Goal: Contribute content

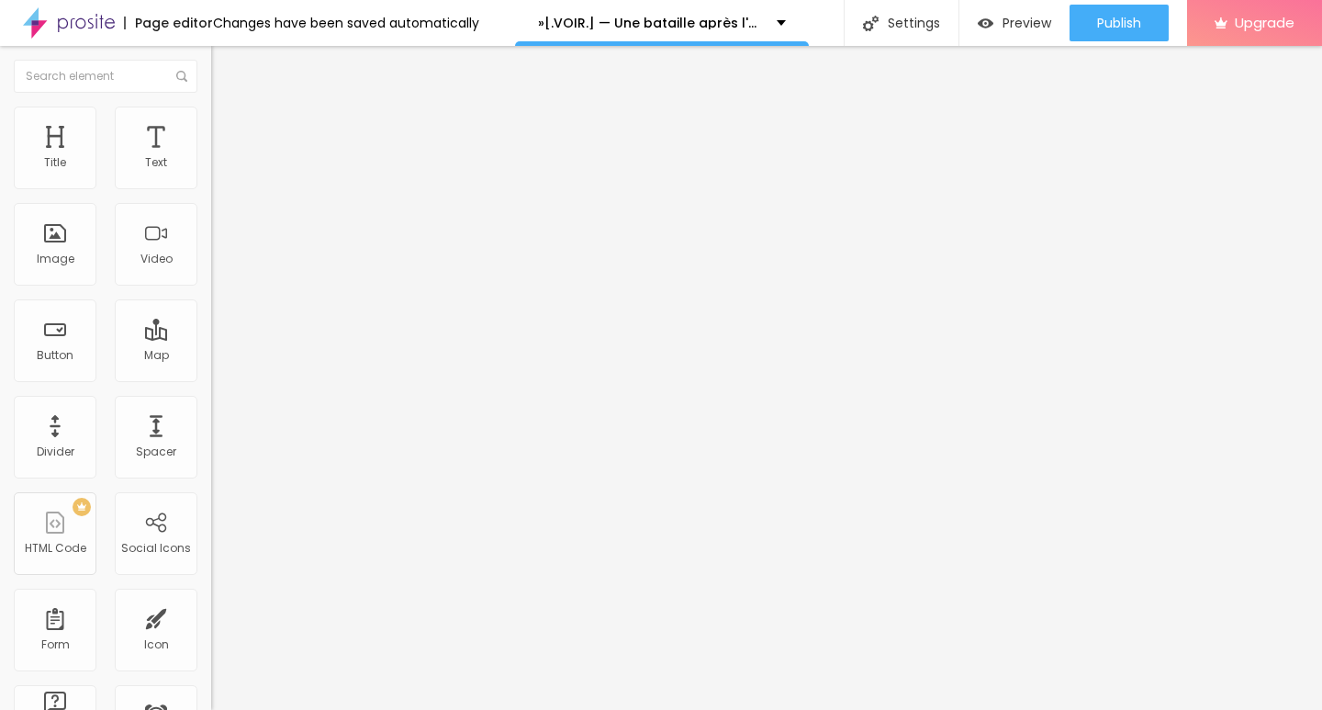
click at [211, 158] on span "Add image" at bounding box center [248, 150] width 75 height 16
click at [211, 376] on input "https://" at bounding box center [321, 367] width 220 height 18
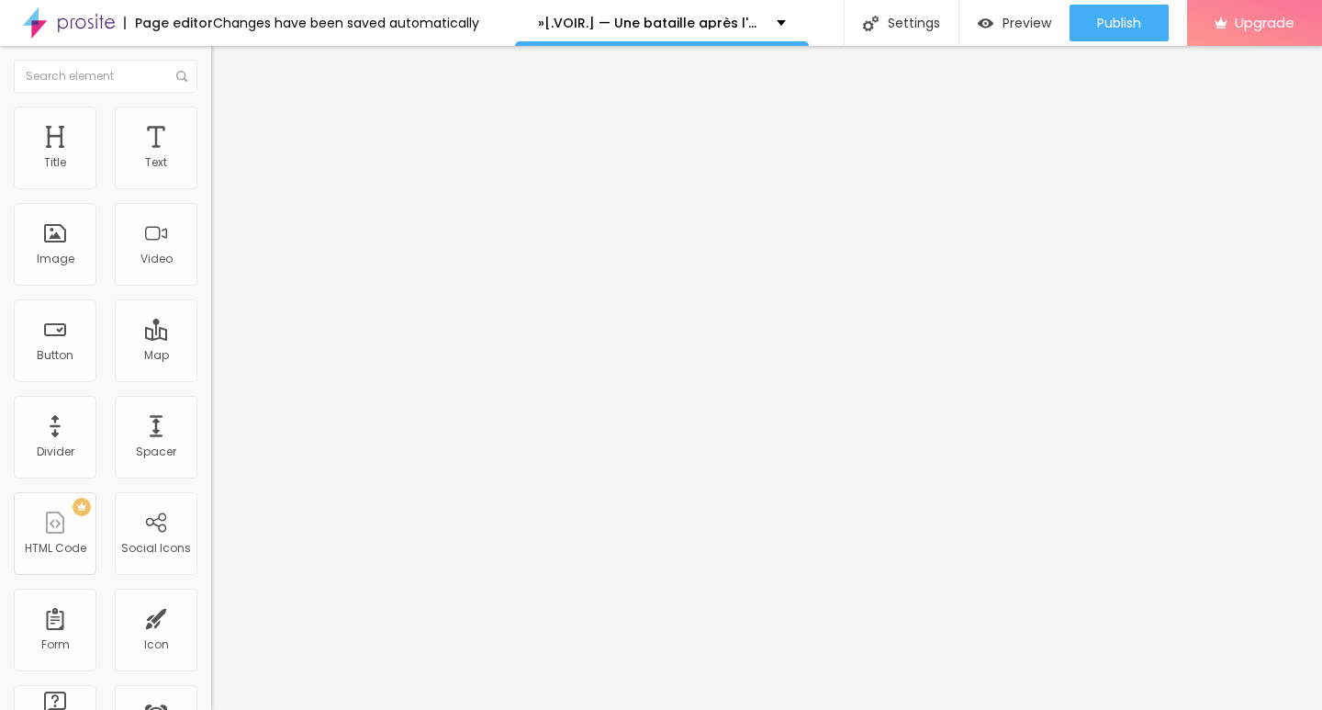
scroll to position [1, 0]
drag, startPoint x: 108, startPoint y: 495, endPoint x: 0, endPoint y: 520, distance: 111.1
click at [211, 420] on div "Change image Image description (Alt) Align Aspect Ratio Original Cinema 16:9 De…" at bounding box center [316, 281] width 211 height 276
paste input "[DOMAIN_NAME]/fr/movie/1054867/pro"
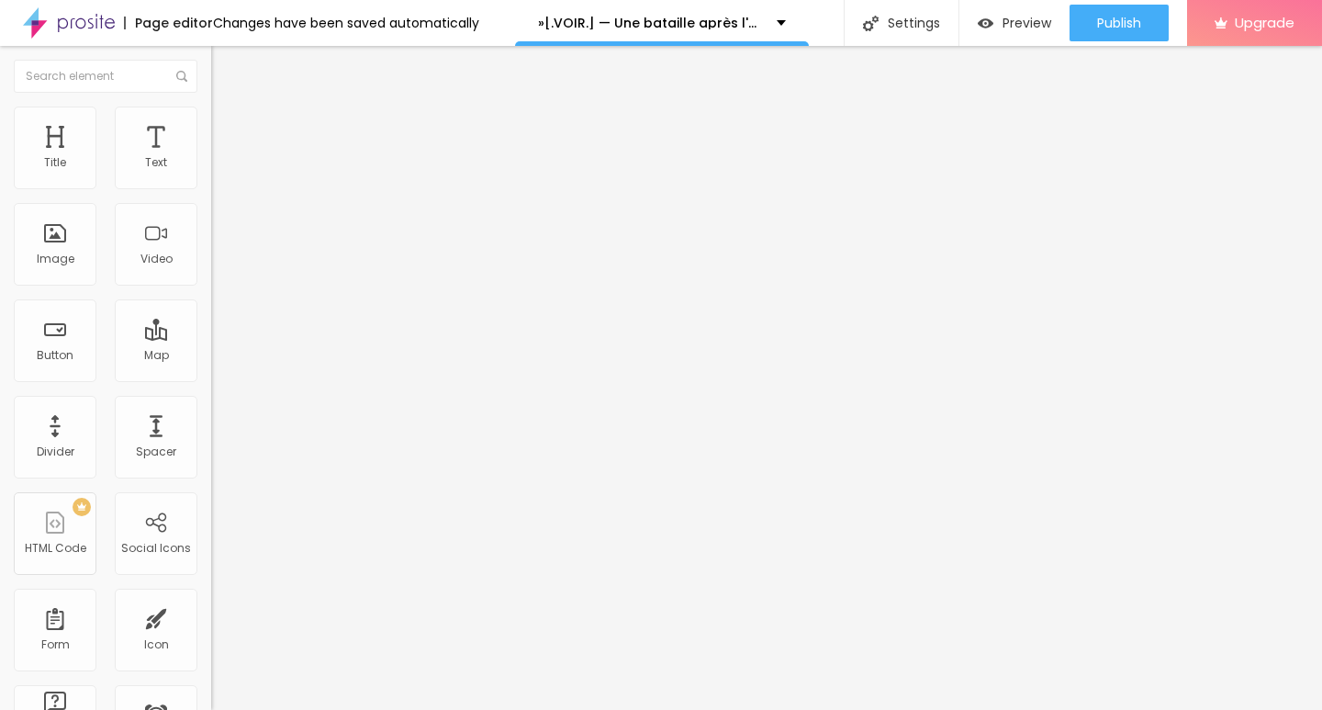
type input "[URL][DOMAIN_NAME]"
click at [225, 62] on img "button" at bounding box center [232, 67] width 15 height 15
drag, startPoint x: 98, startPoint y: 208, endPoint x: 0, endPoint y: 208, distance: 98.2
click at [211, 208] on div "Text Click me Align Size Default Small Default Big Link URL https:// Open in ne…" at bounding box center [316, 276] width 211 height 267
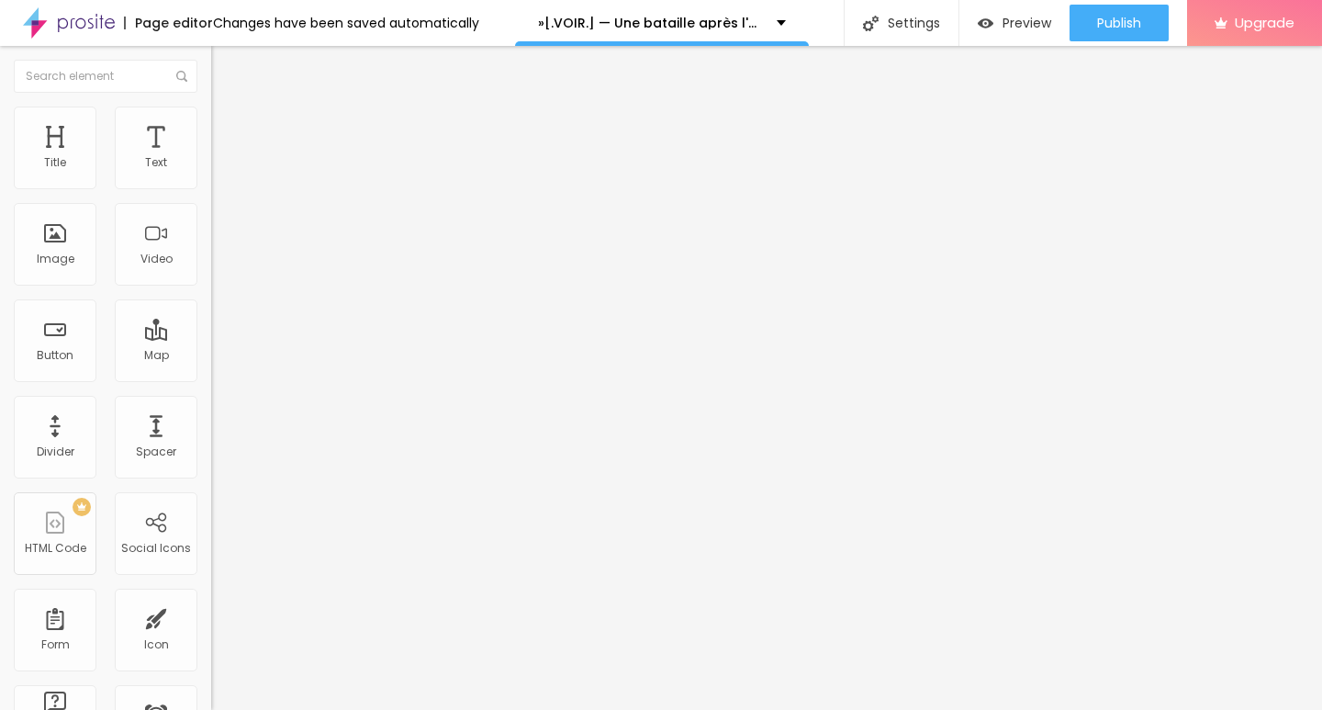
paste input "➥ Voir Film » Une bataille après l'autre (2025) Streaming VF-HD"
type input "➥ Voir Film » Une bataille après l'autre (2025) Streaming VF-HD"
drag, startPoint x: 92, startPoint y: 391, endPoint x: 0, endPoint y: 360, distance: 97.0
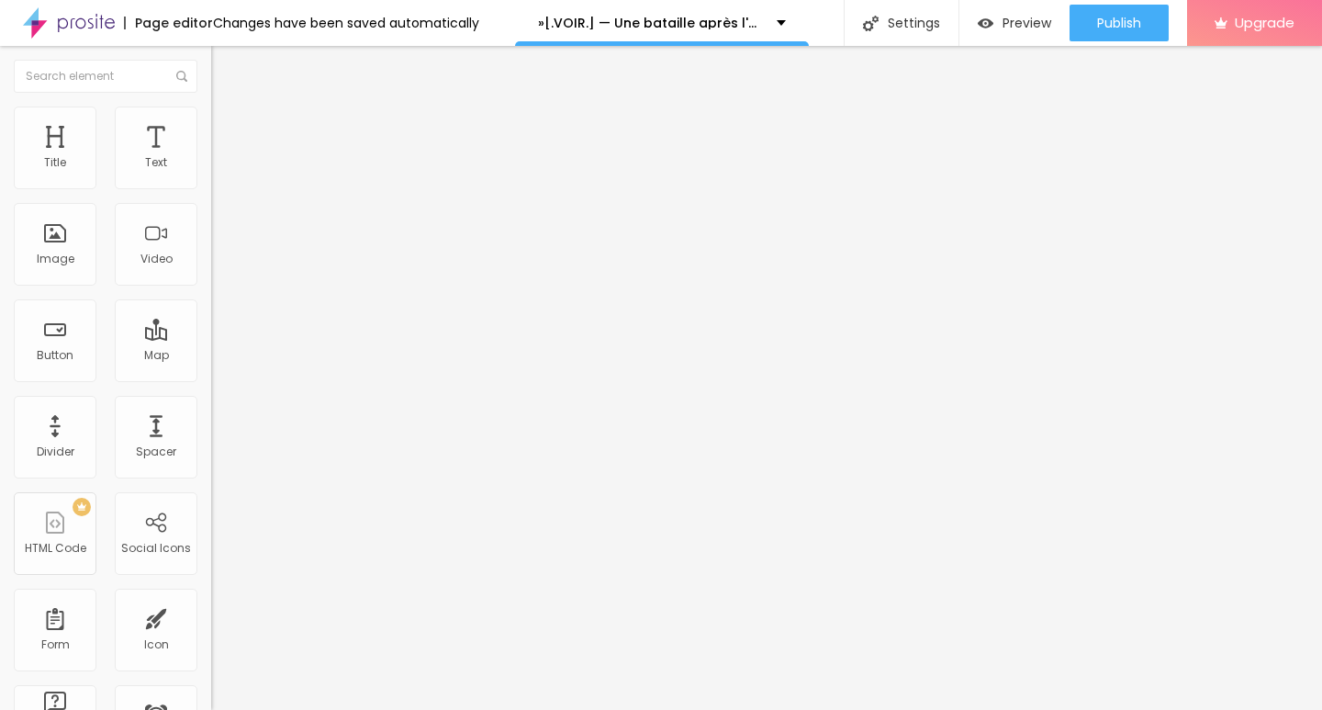
click at [211, 360] on div "Text ➥ Voir Film » Une bataille après l'autre (2025) Streaming VF-HD Align Size…" at bounding box center [316, 276] width 211 height 267
paste input "[DOMAIN_NAME]/fr/movie/1054867/pro"
type input "[URL][DOMAIN_NAME]"
click at [211, 219] on img at bounding box center [217, 213] width 13 height 13
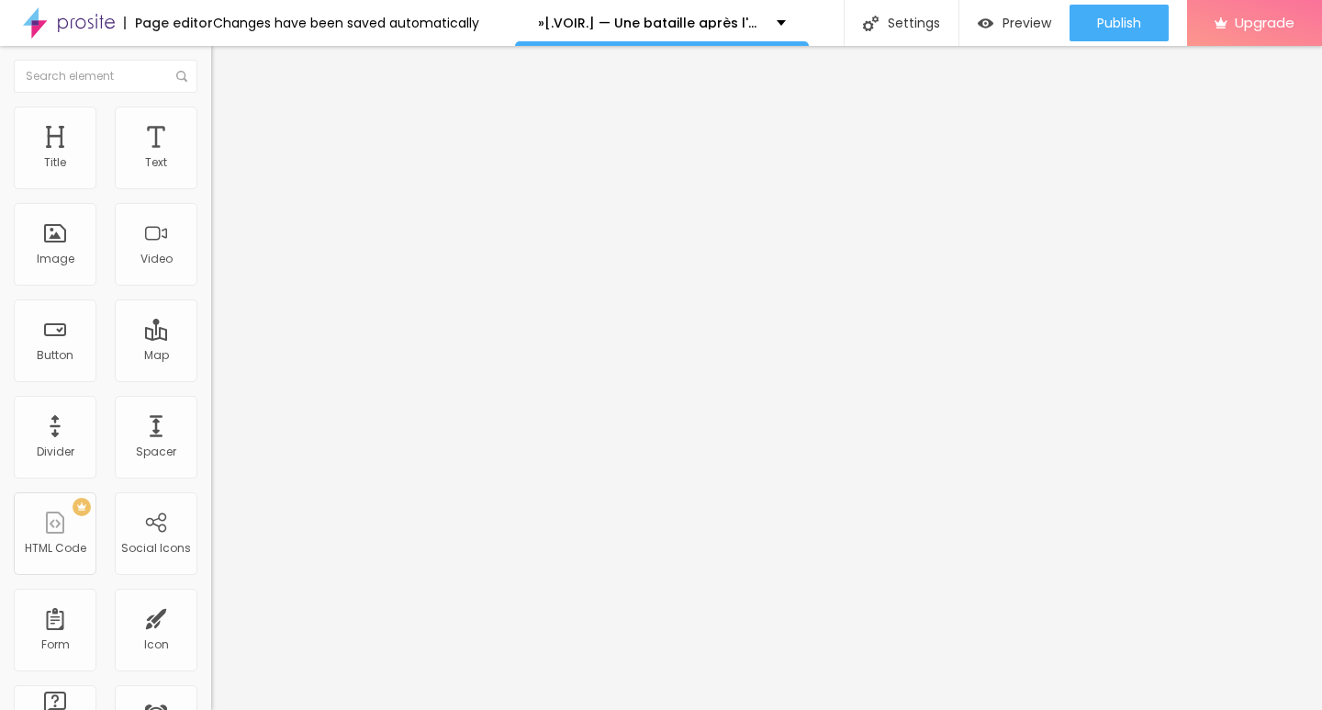
scroll to position [0, 0]
click at [225, 65] on img "button" at bounding box center [232, 67] width 15 height 15
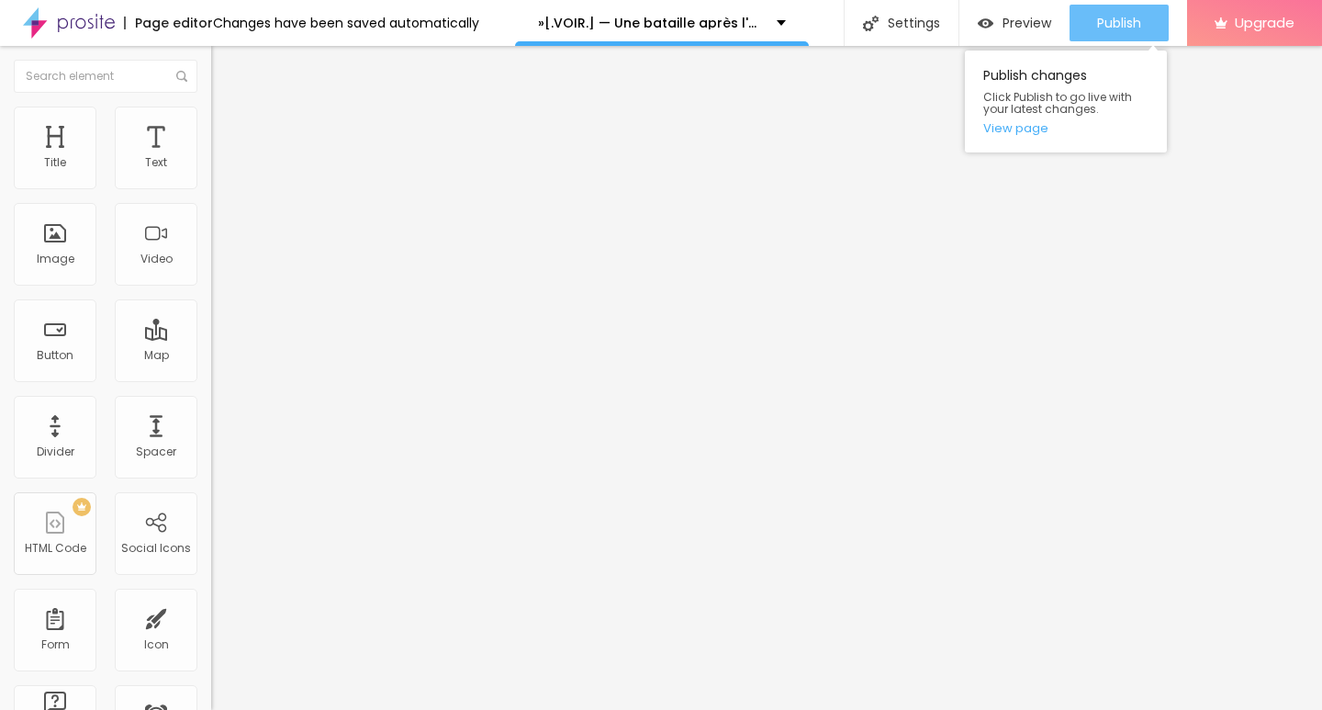
click at [1091, 32] on button "Publish" at bounding box center [1119, 23] width 99 height 37
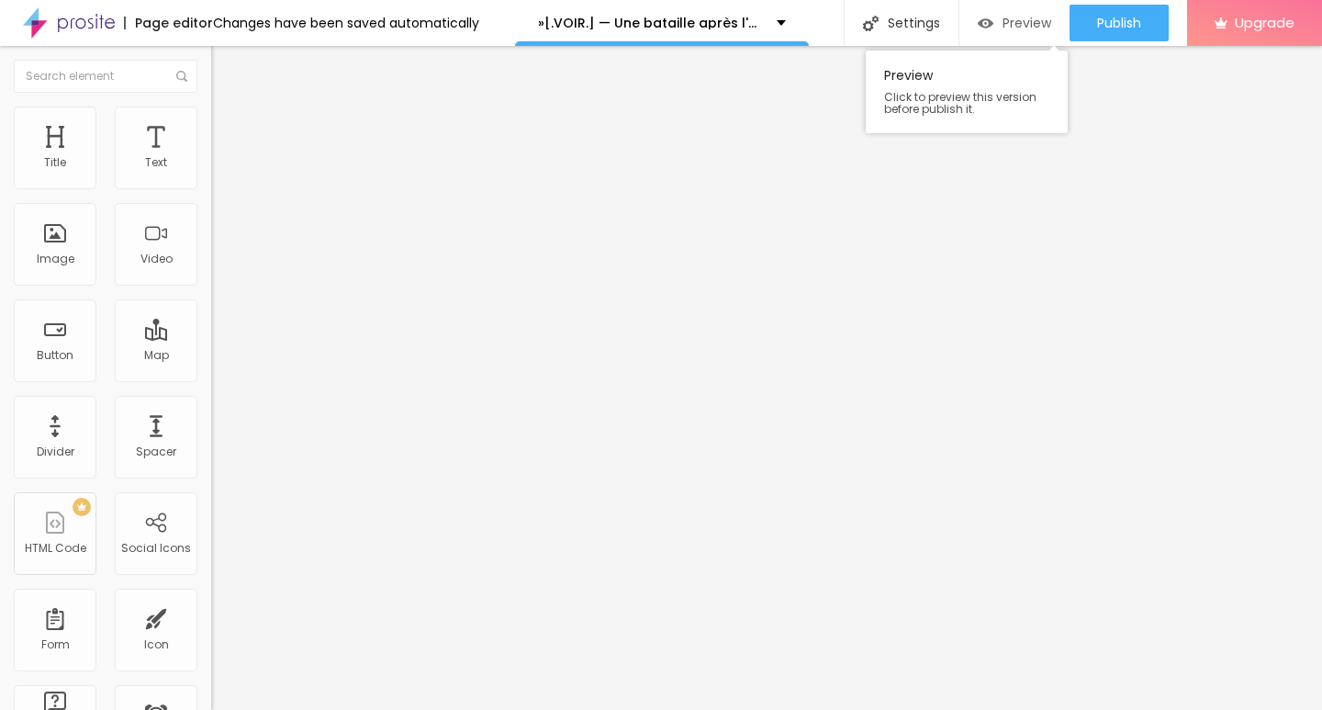
click at [1003, 24] on span "Preview" at bounding box center [1027, 23] width 49 height 15
